Goal: Find specific page/section: Find specific page/section

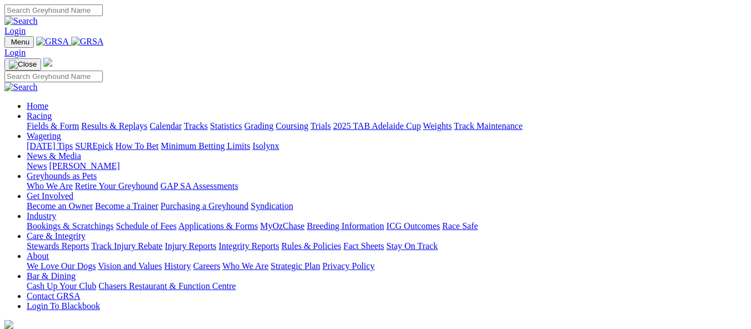
scroll to position [389, 0]
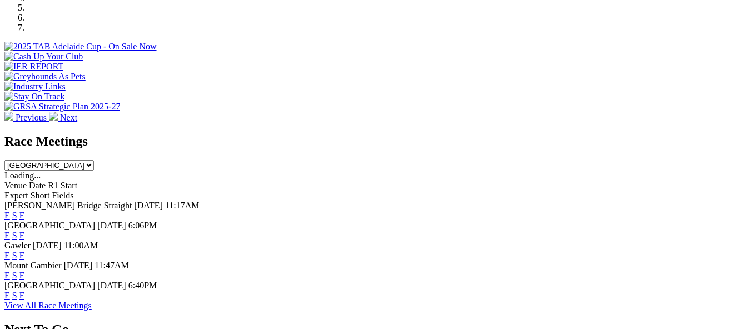
click at [24, 291] on link "F" at bounding box center [21, 295] width 5 height 9
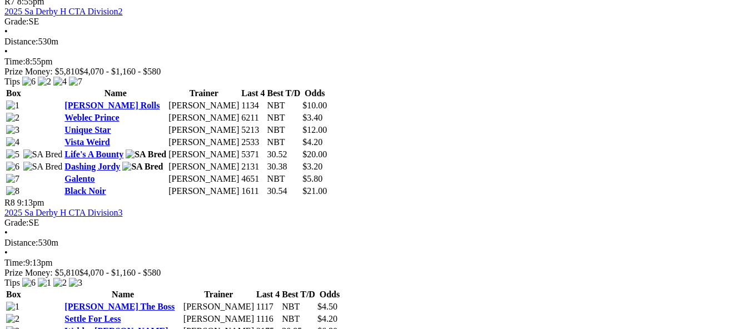
scroll to position [1712, 0]
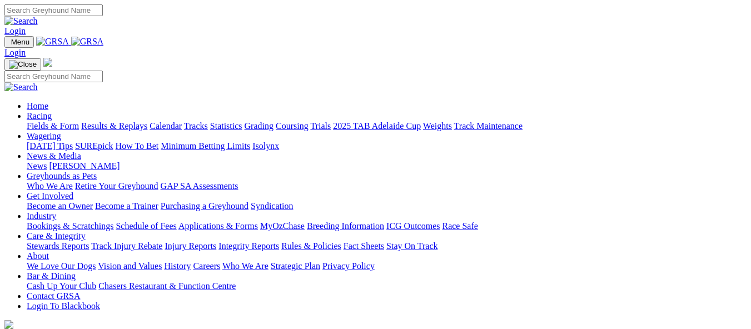
scroll to position [389, 0]
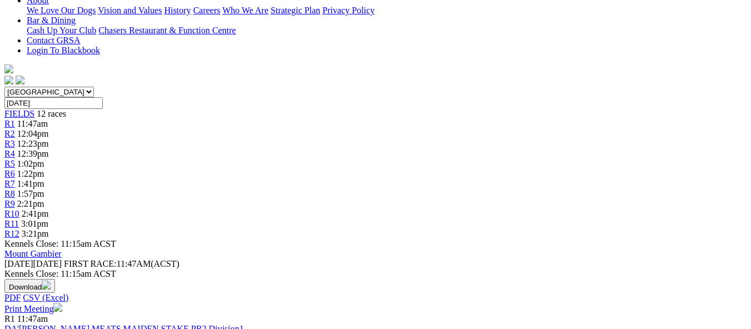
scroll to position [245, 0]
